Goal: Transaction & Acquisition: Purchase product/service

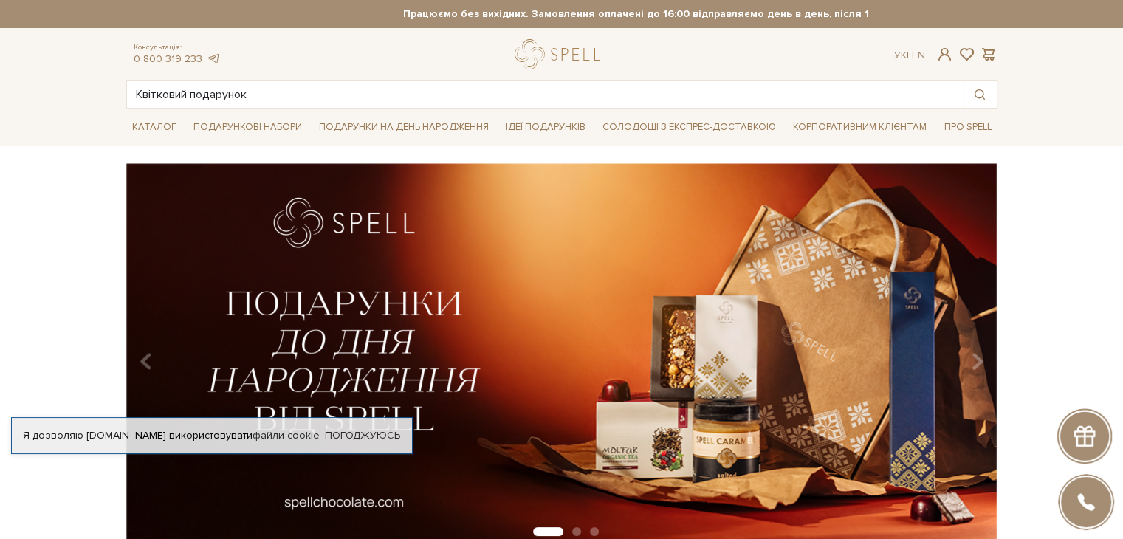
type input "Квітковий подарунок"
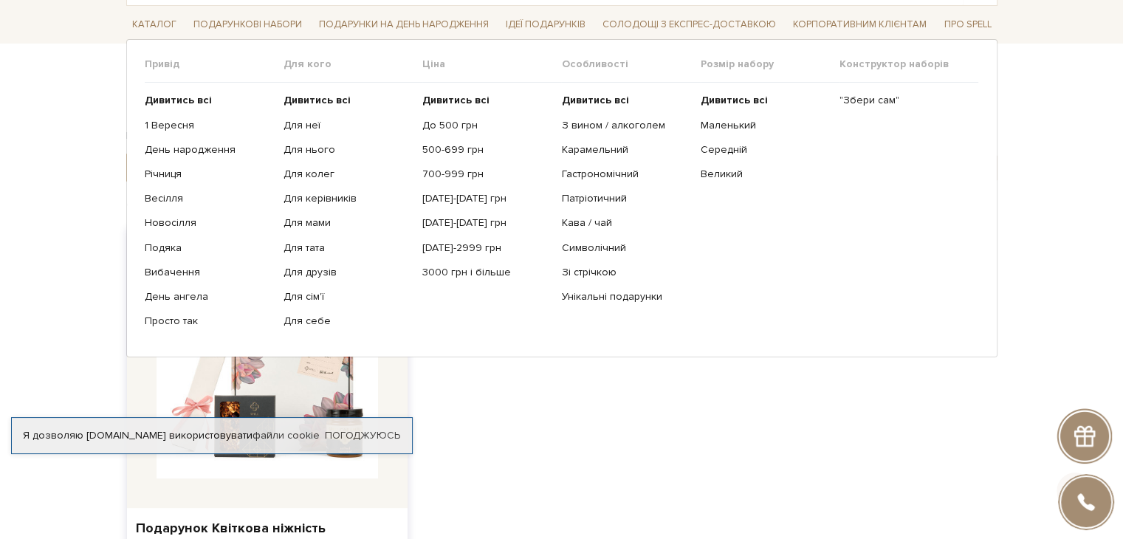
scroll to position [221, 0]
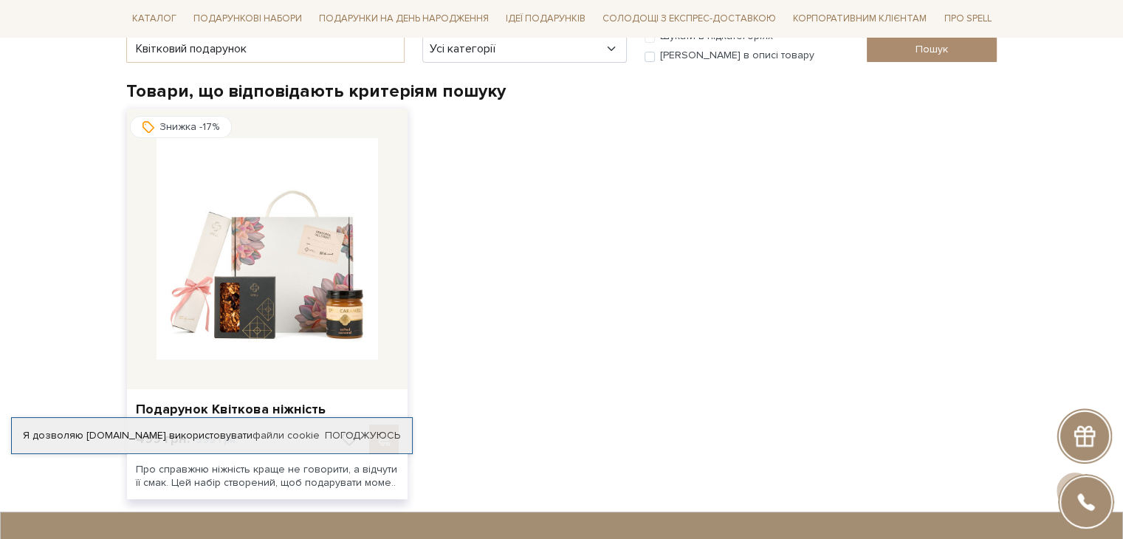
click at [238, 438] on p "499 грн. 599 грн." at bounding box center [187, 439] width 103 height 18
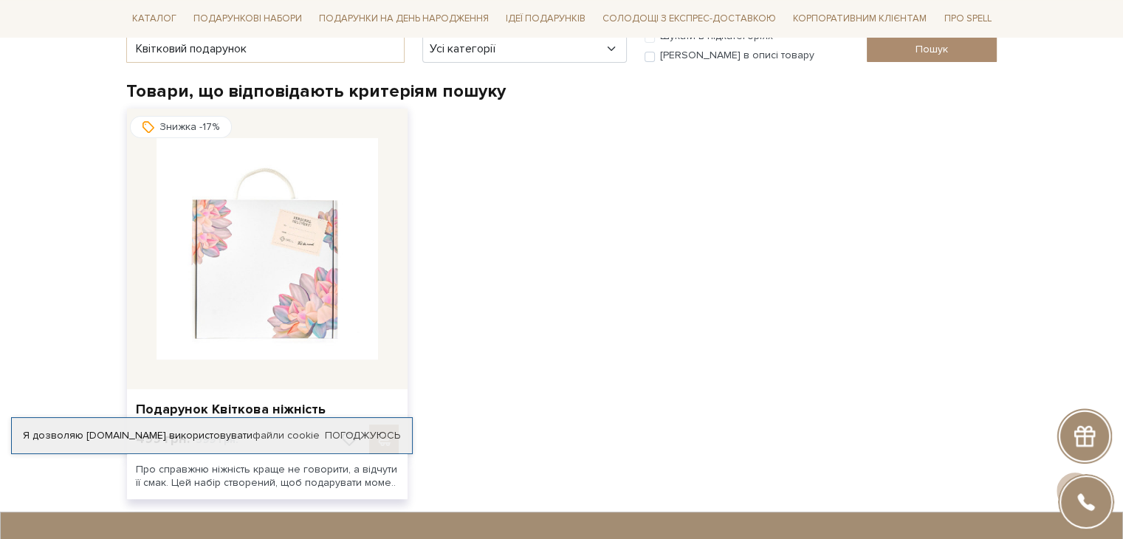
click at [277, 258] on img at bounding box center [266, 248] width 221 height 221
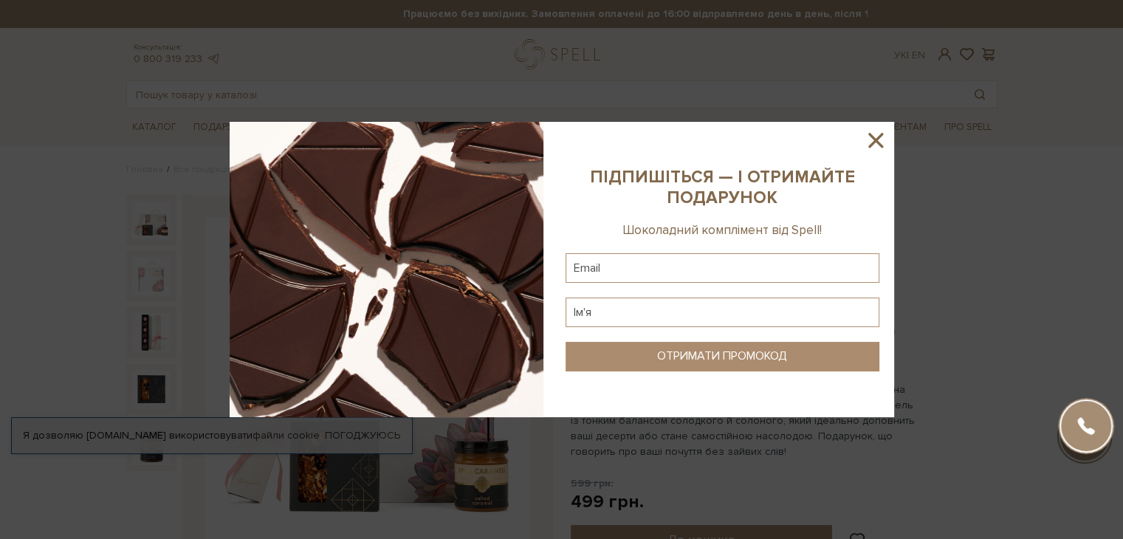
click at [879, 142] on icon at bounding box center [875, 140] width 25 height 25
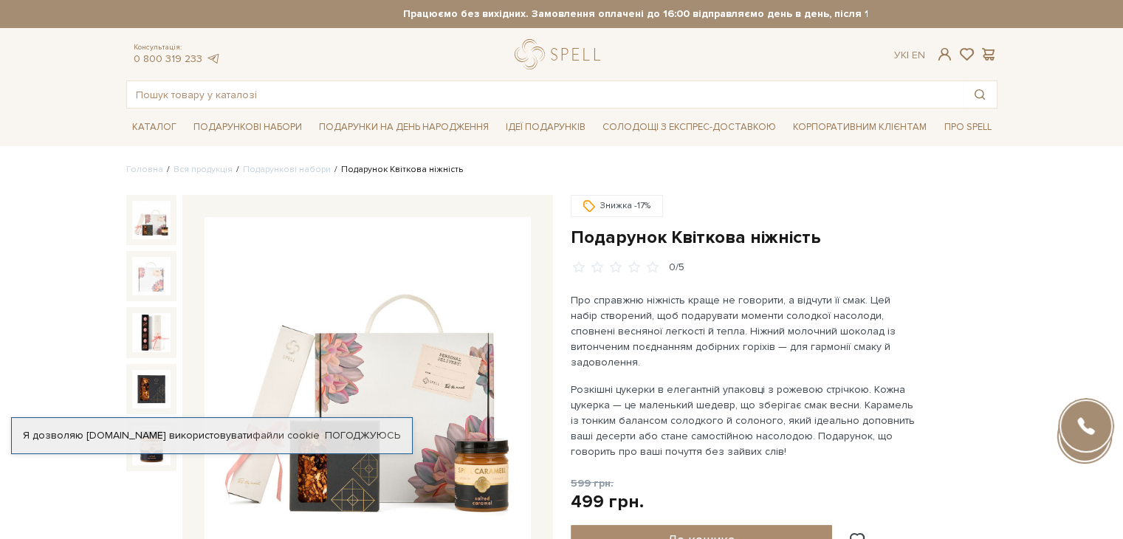
scroll to position [74, 0]
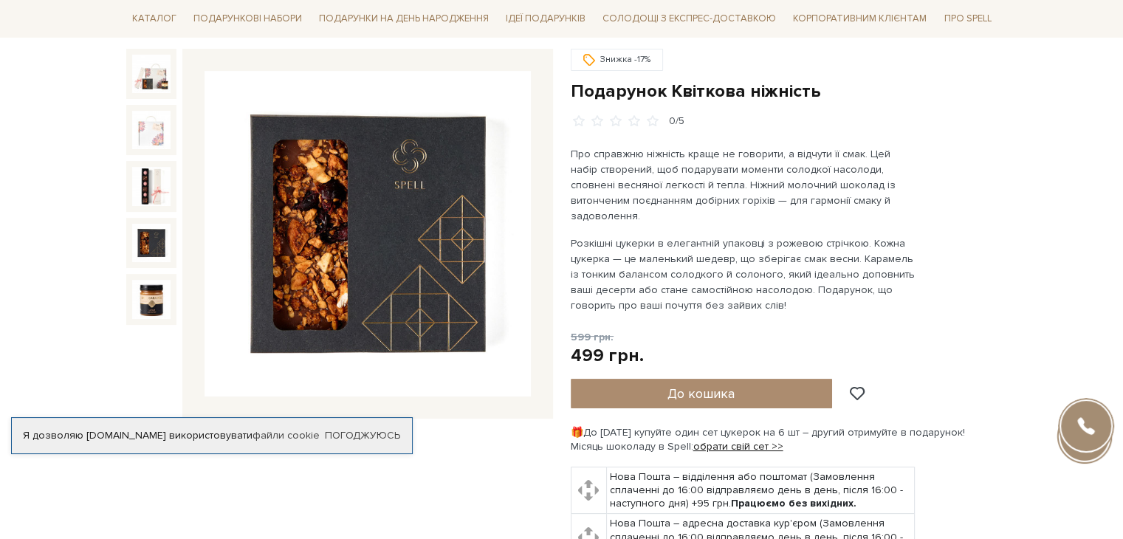
scroll to position [0, 0]
